Goal: Transaction & Acquisition: Purchase product/service

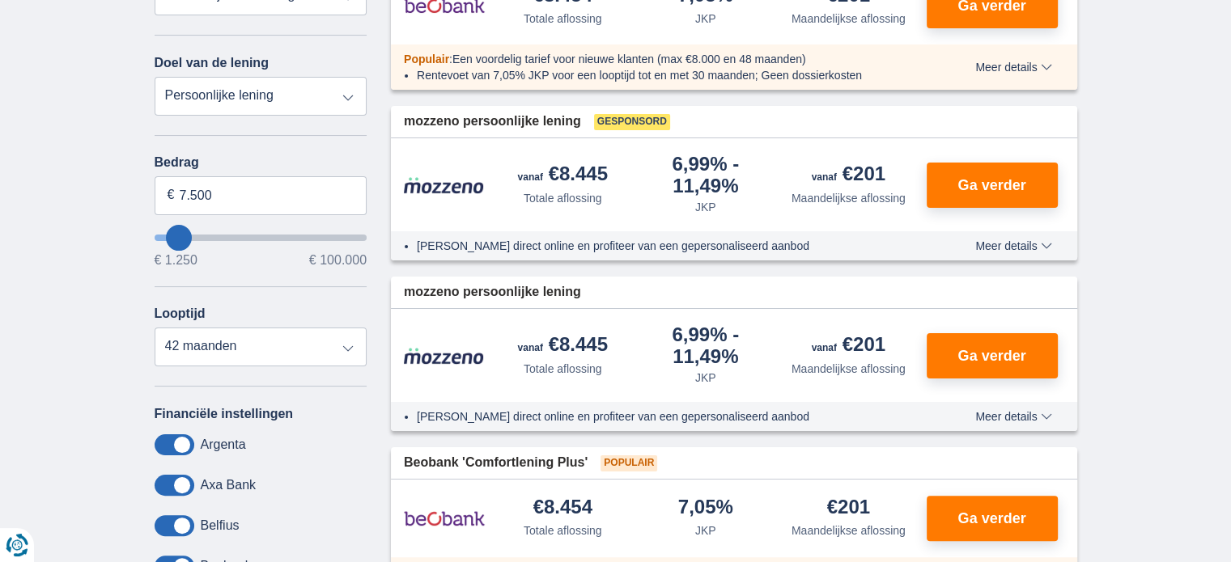
scroll to position [295, 0]
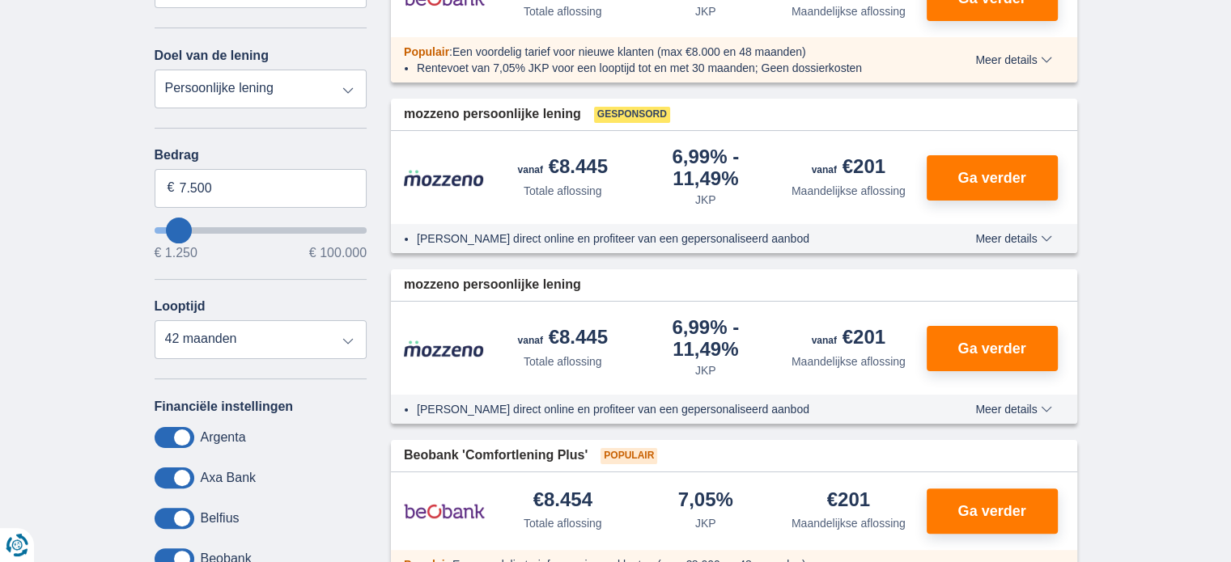
type input "25.250"
type input "25250"
select select "120"
type input "25250"
click at [211, 227] on input "wantToBorrow" at bounding box center [261, 230] width 213 height 6
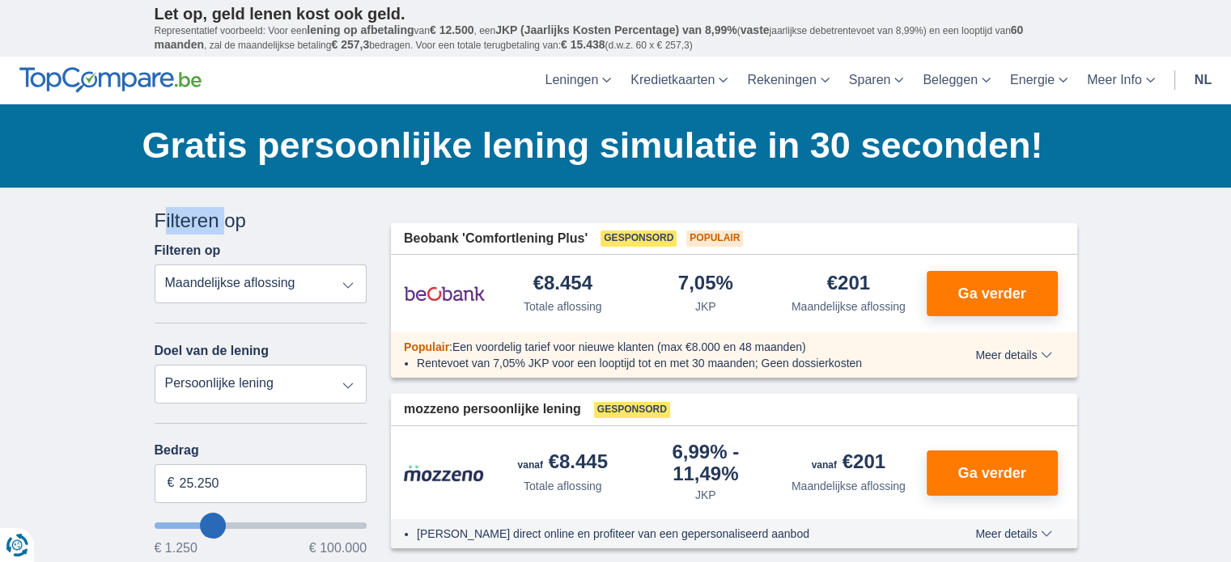
click at [211, 227] on div "Filteren op" at bounding box center [261, 221] width 213 height 28
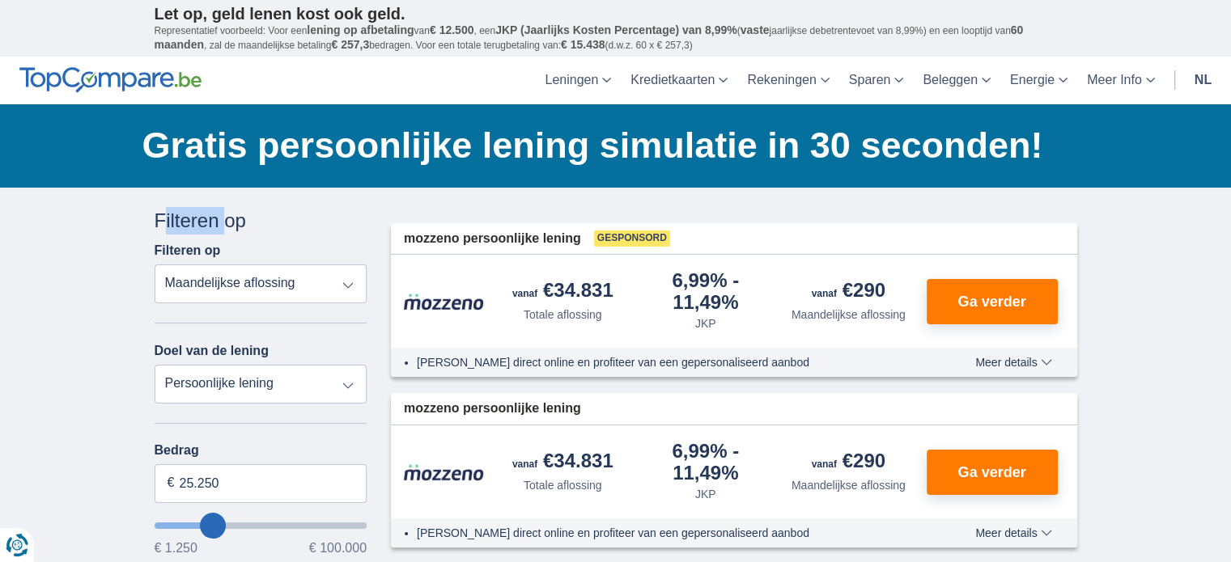
type input "23.250"
type input "23250"
type input "22.250"
type input "22250"
click at [195, 523] on input "wantToBorrow" at bounding box center [261, 526] width 213 height 6
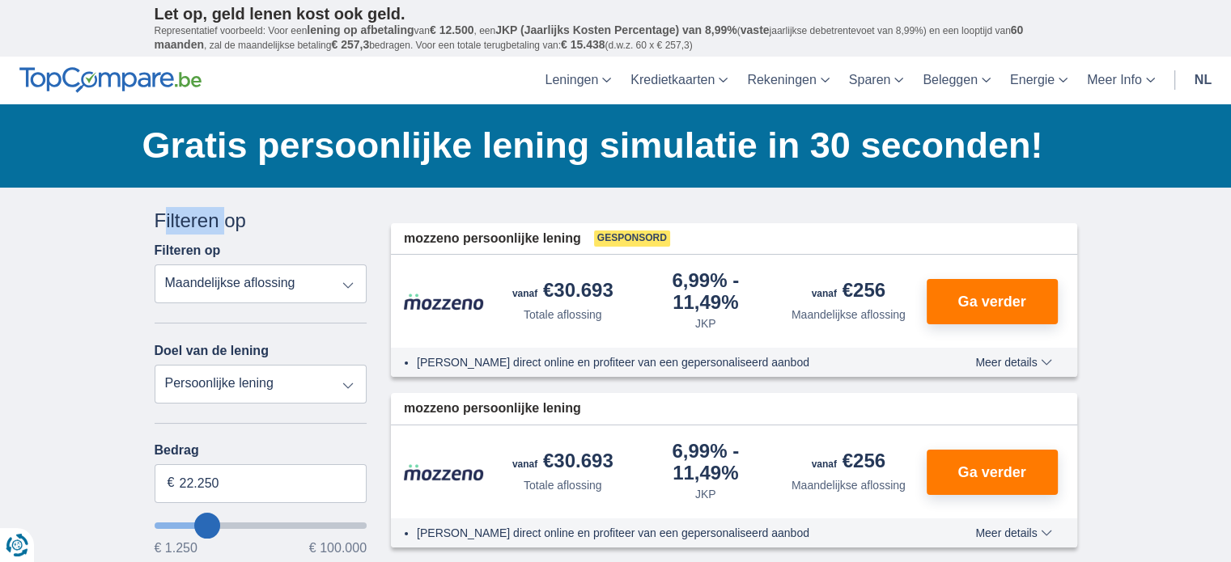
click at [195, 523] on input "wantToBorrow" at bounding box center [261, 526] width 213 height 6
type input "20.250"
type input "20250"
type input "19.250"
type input "19250"
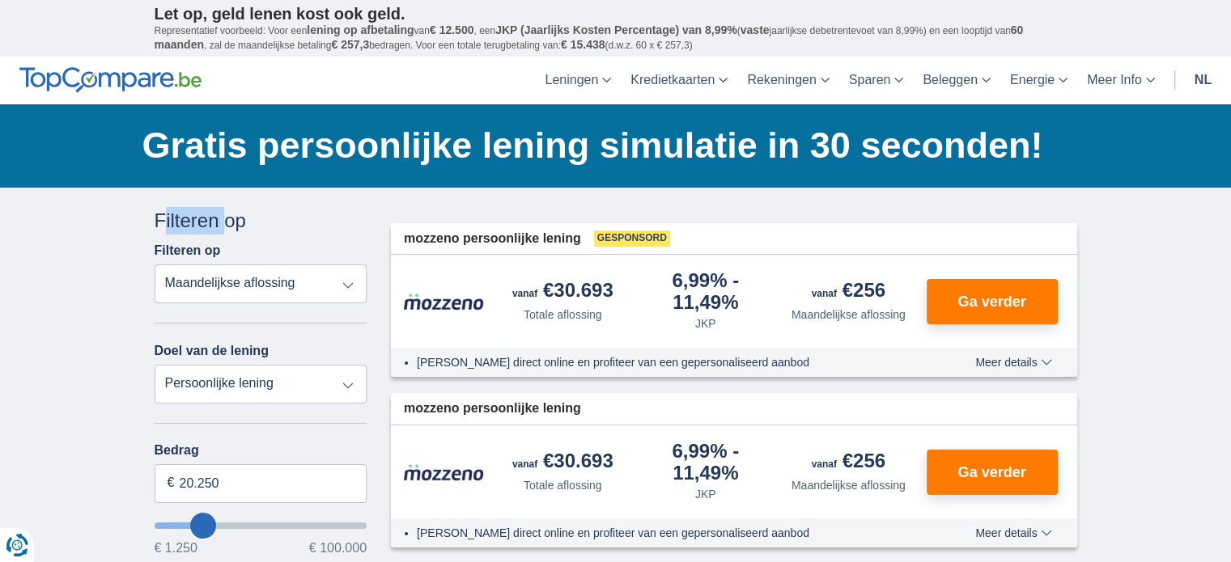
select select "84"
type input "19250"
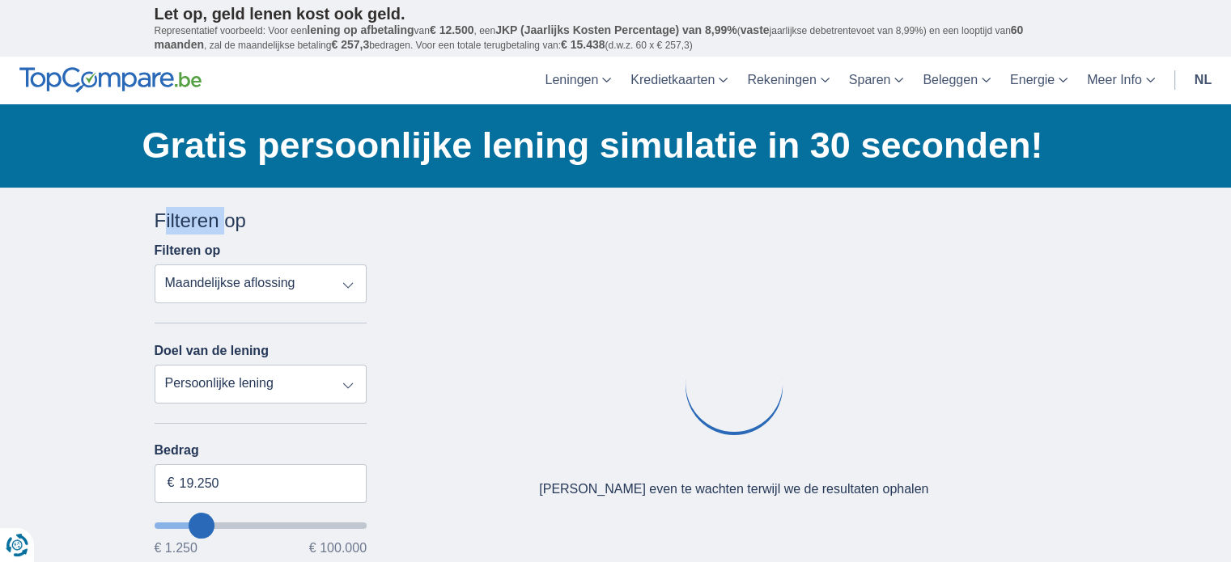
type input "18.250"
type input "18250"
type input "17.250"
type input "15250"
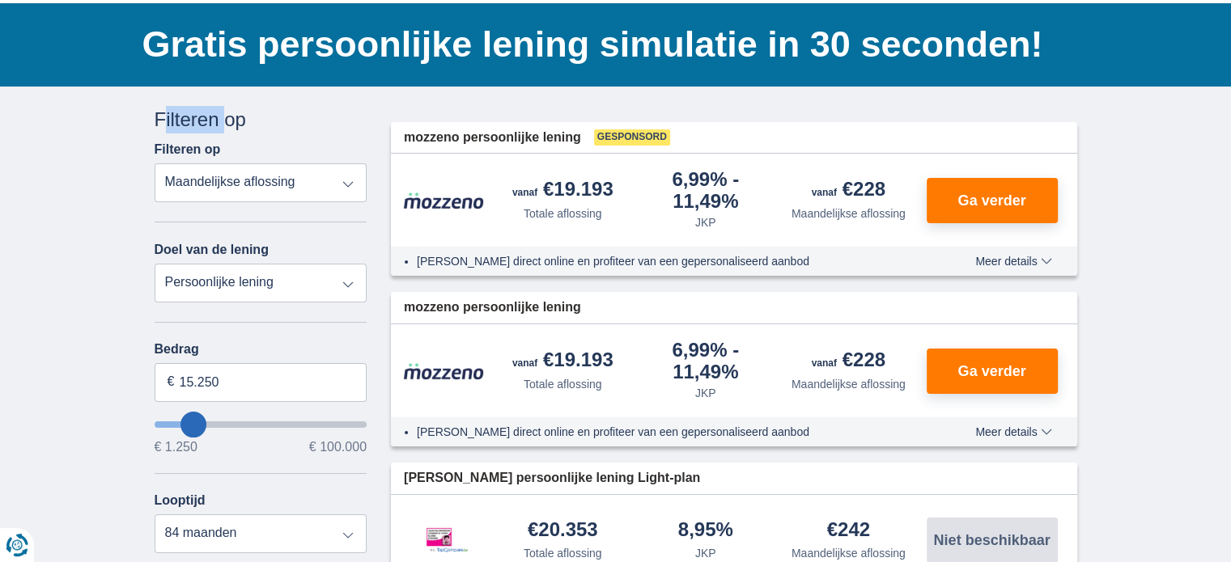
scroll to position [142, 0]
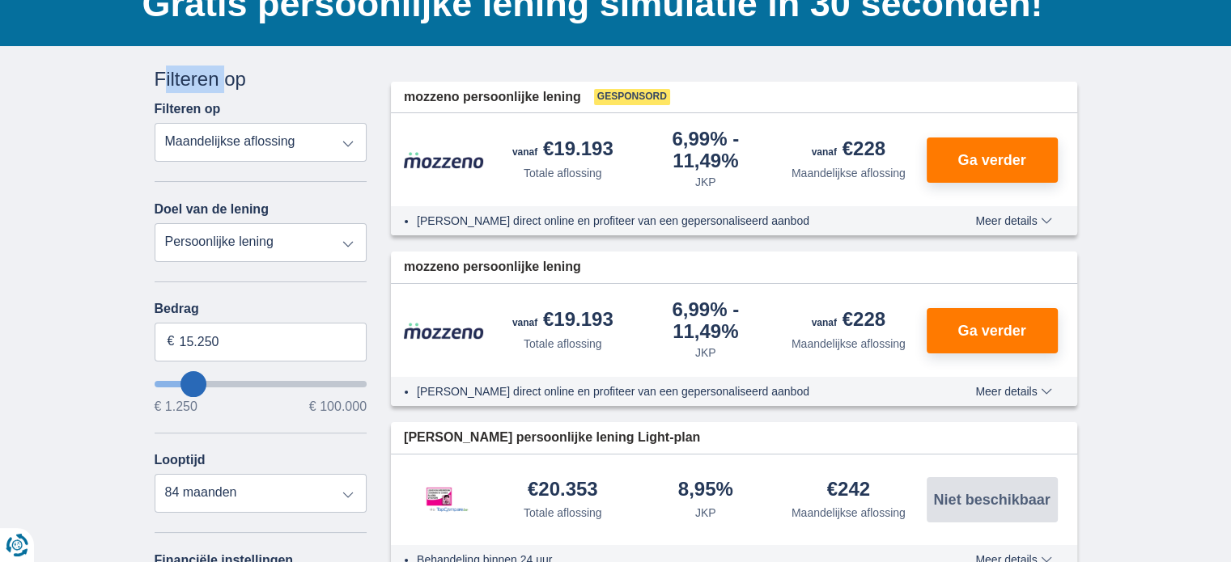
type input "17.250"
type input "17250"
type input "18.250"
type input "18250"
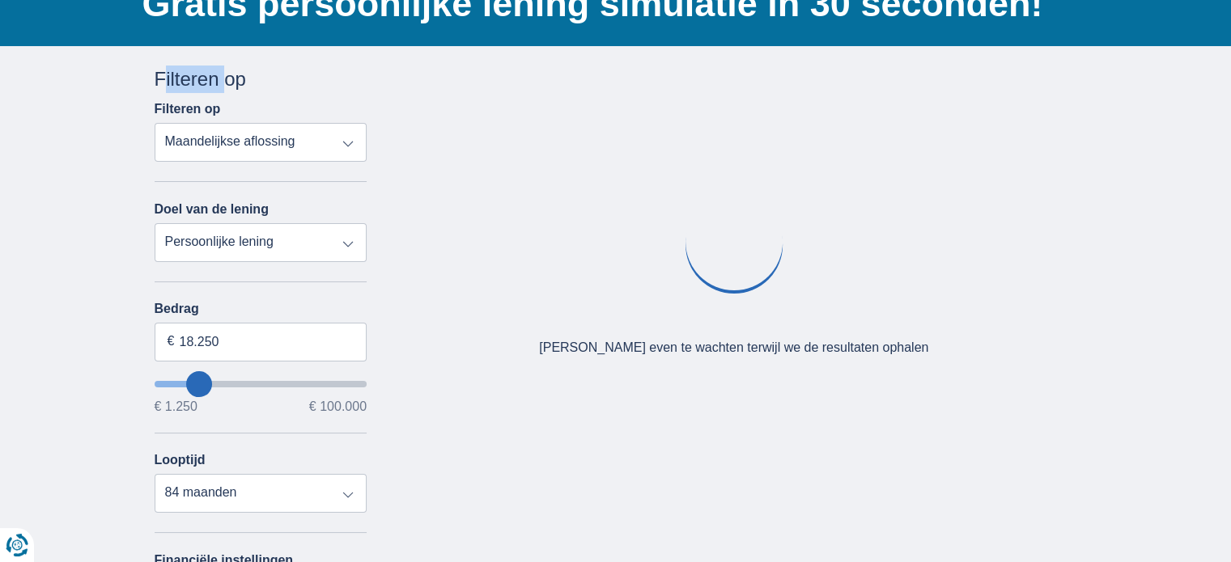
type input "17.250"
type input "17250"
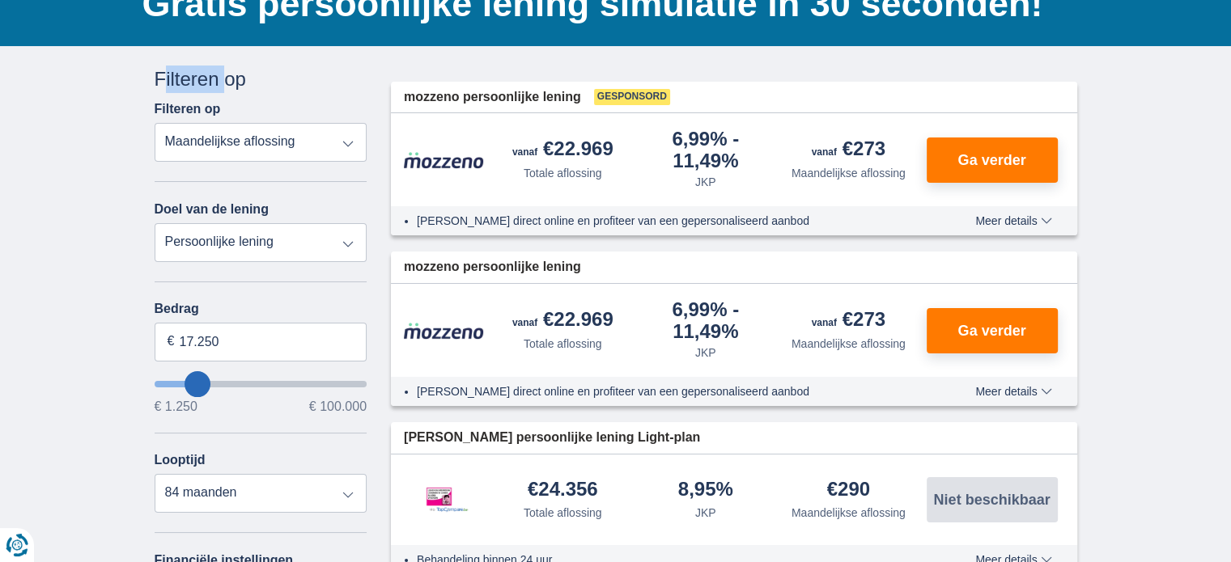
type input "16.250"
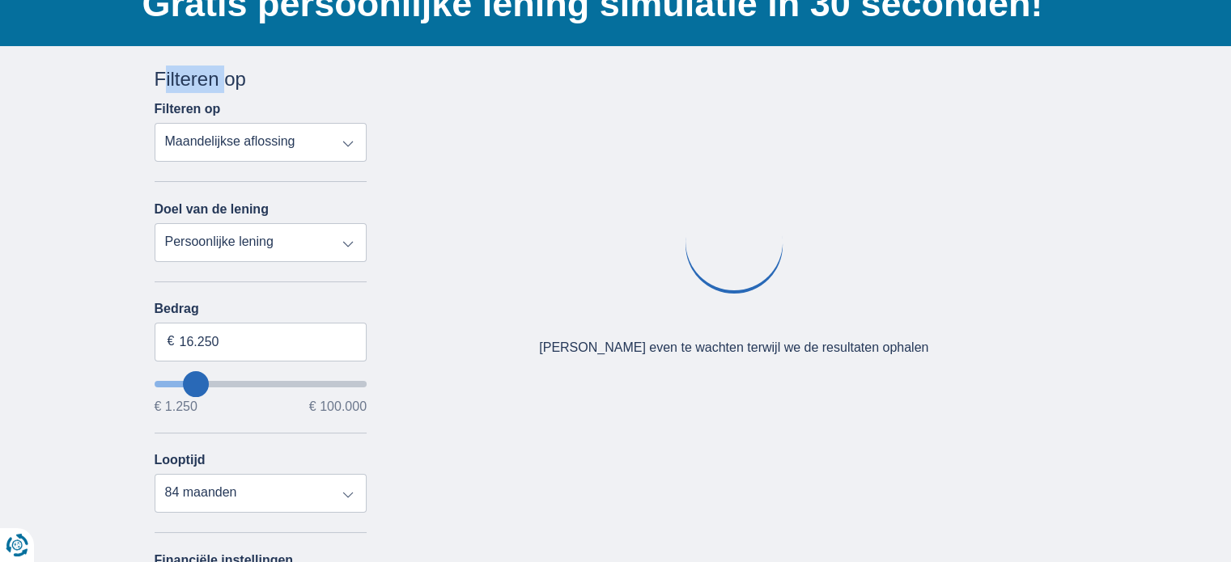
type input "16250"
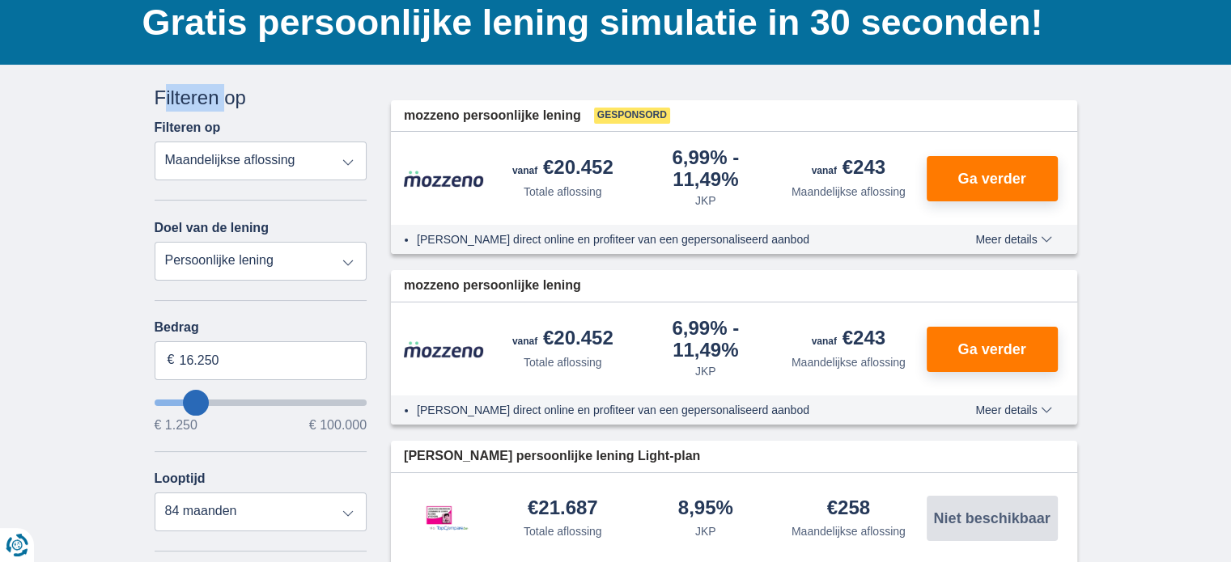
scroll to position [0, 0]
